Goal: Navigation & Orientation: Find specific page/section

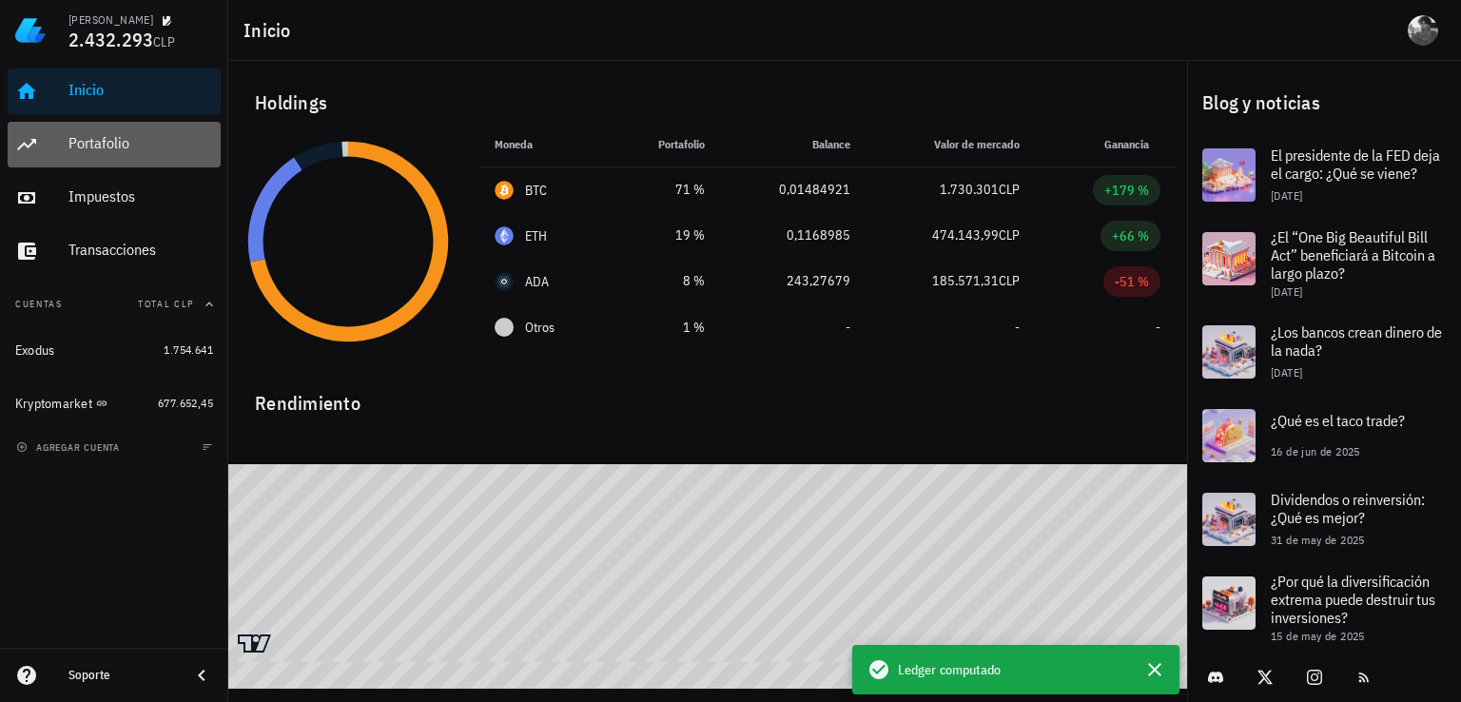
click at [118, 162] on div "Portafolio" at bounding box center [140, 144] width 145 height 43
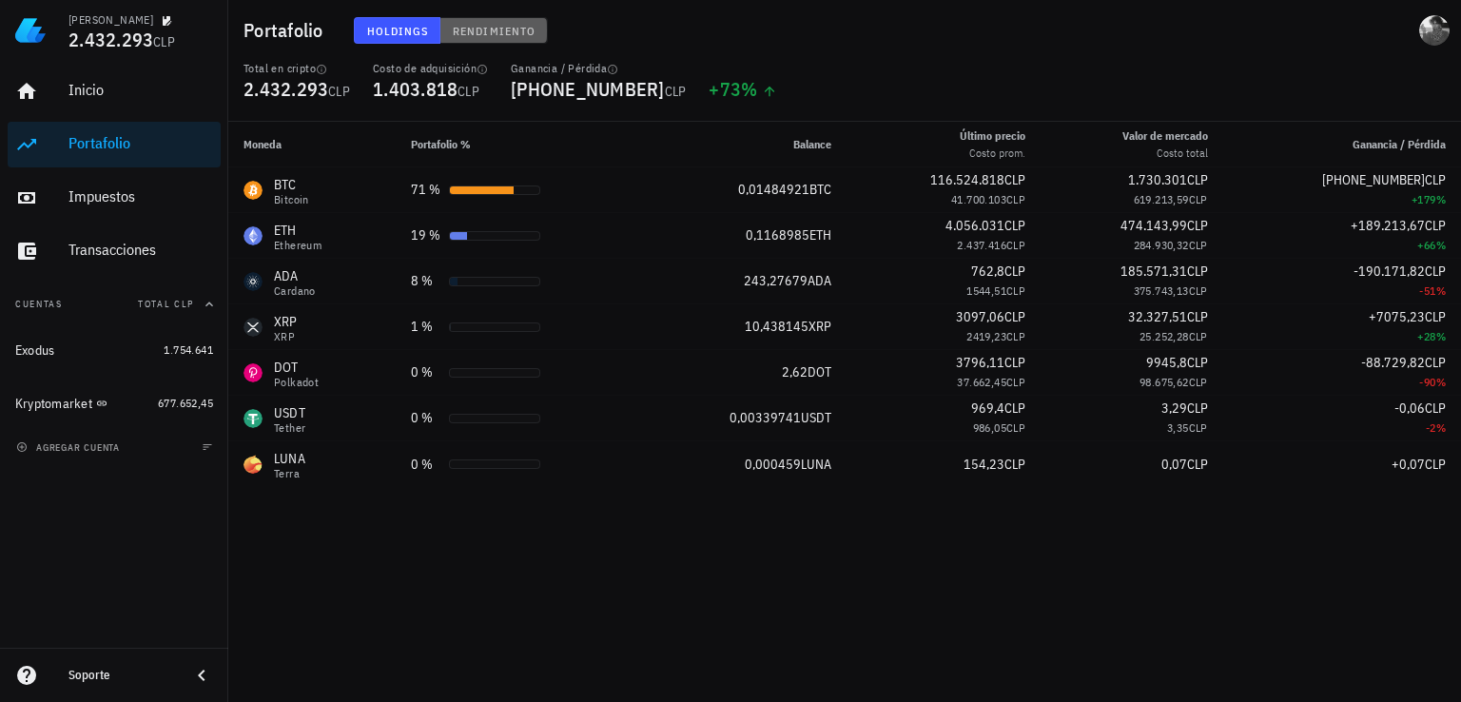
click at [491, 19] on button "Rendimiento" at bounding box center [493, 30] width 107 height 27
